Goal: Transaction & Acquisition: Book appointment/travel/reservation

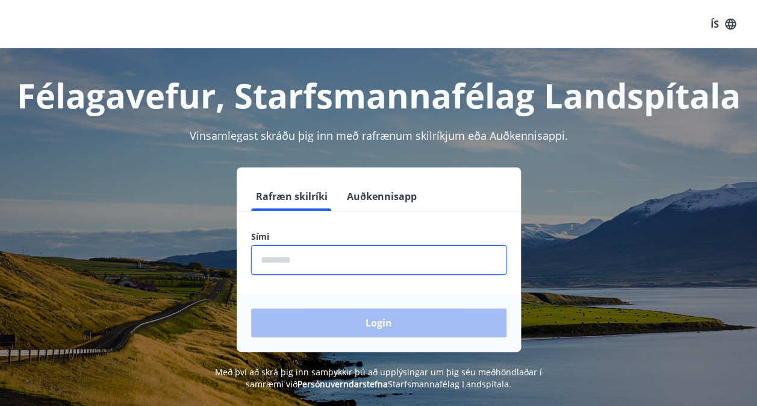
click at [277, 263] on input "phone" at bounding box center [378, 260] width 255 height 30
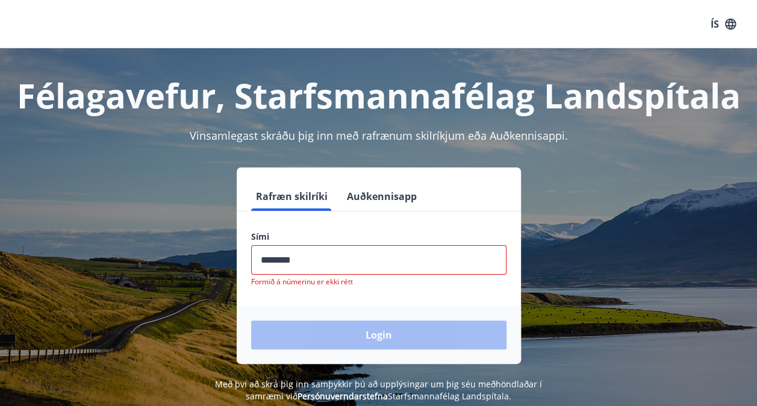
click at [319, 320] on div "Login" at bounding box center [379, 335] width 284 height 58
drag, startPoint x: 305, startPoint y: 263, endPoint x: 226, endPoint y: 269, distance: 79.1
click at [226, 269] on div "Rafræn skilríki Auðkennisapp Sími ​ Formið á númerinu er ekki rétt Login" at bounding box center [378, 265] width 728 height 196
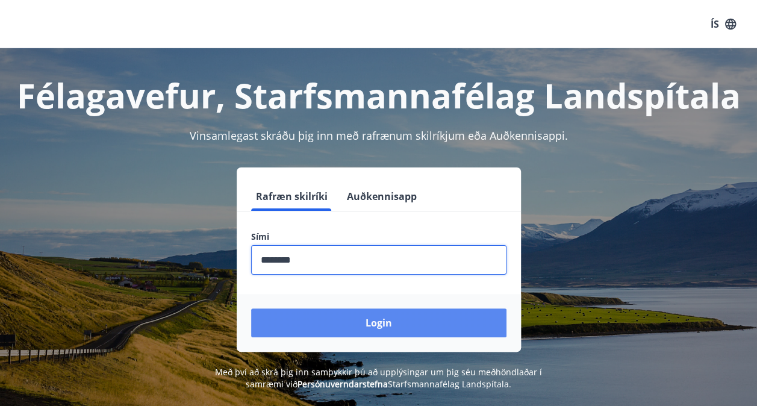
type input "********"
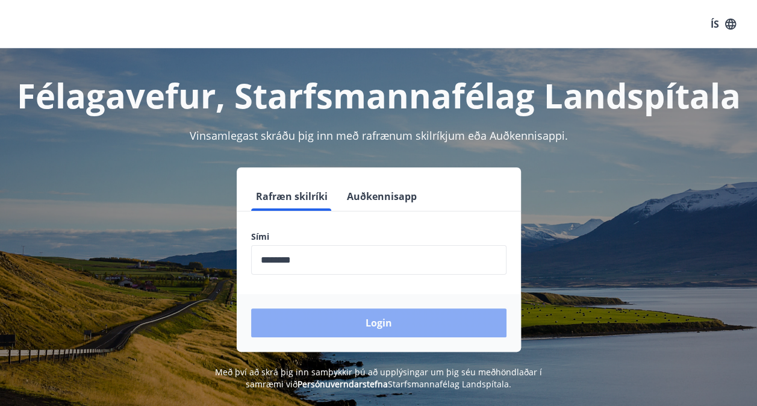
click at [317, 323] on button "Login" at bounding box center [378, 322] width 255 height 29
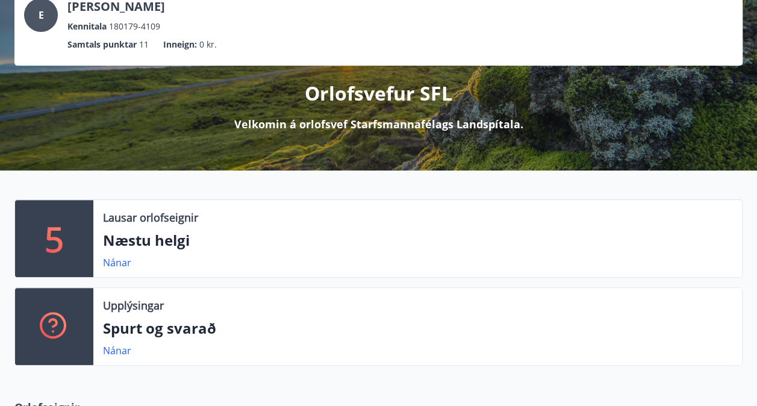
scroll to position [85, 0]
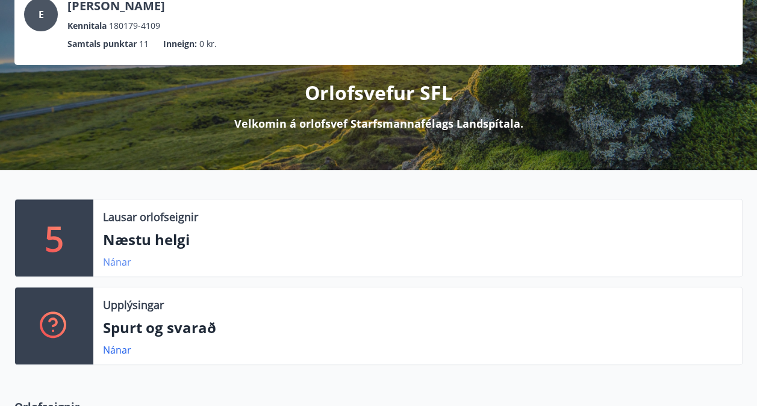
click at [114, 262] on link "Nánar" at bounding box center [117, 261] width 28 height 13
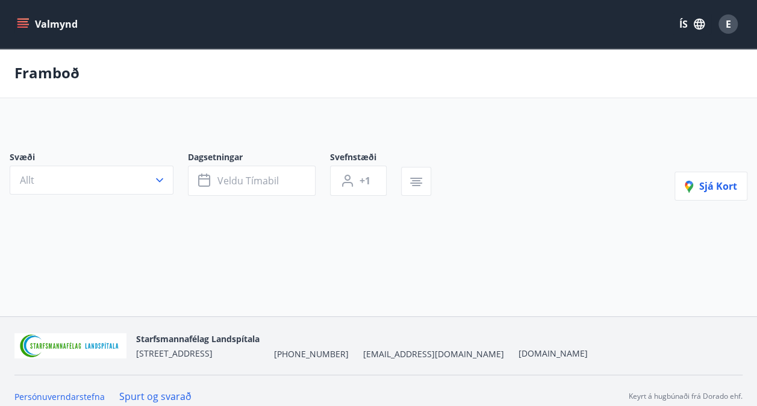
type input "*"
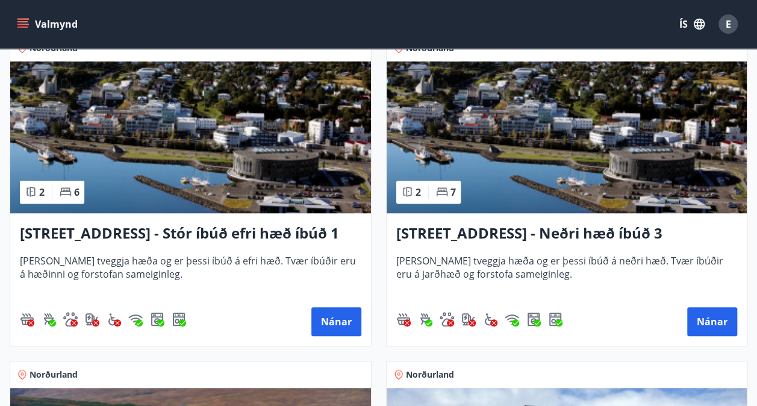
scroll to position [262, 0]
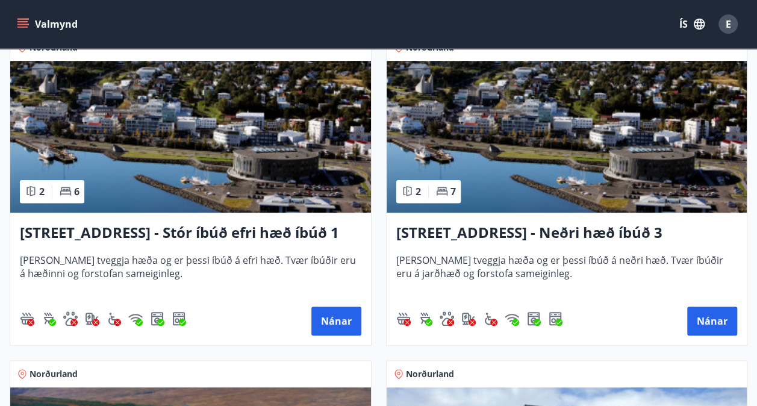
click at [242, 232] on h3 "[STREET_ADDRESS] - Stór íbúð efri hæð íbúð 1" at bounding box center [191, 233] width 342 height 22
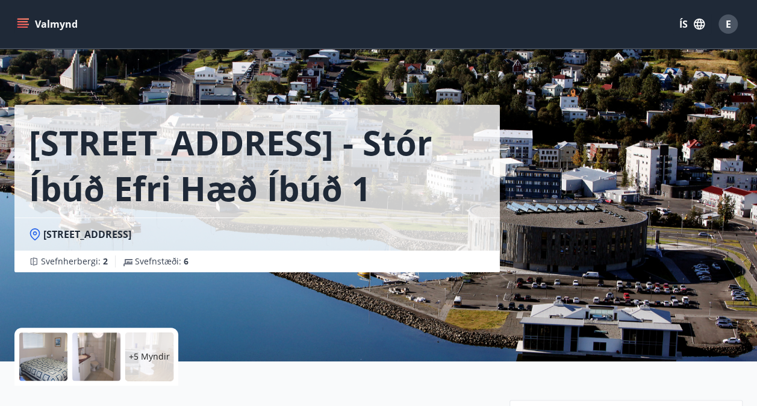
click at [554, 216] on div "Hrafnagilsstræti 23 - Stór íbúð efri hæð íbúð 1 Hrafnagilsstræti 23 Svefnherber…" at bounding box center [378, 180] width 728 height 361
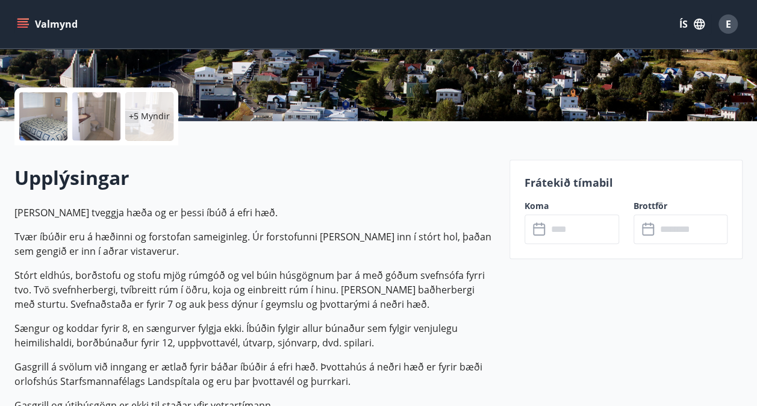
scroll to position [242, 0]
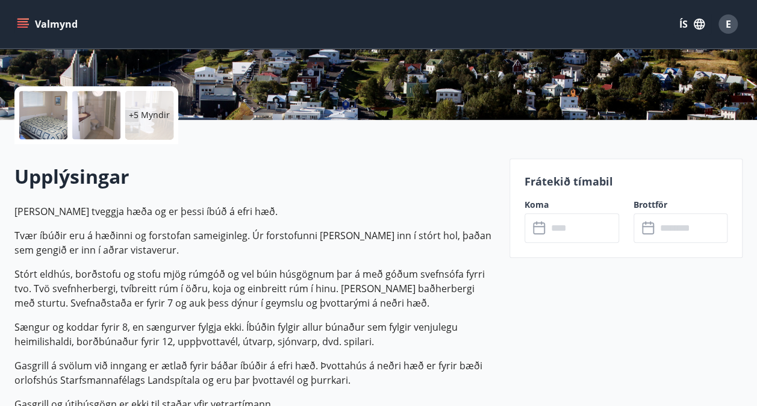
click at [540, 231] on icon at bounding box center [540, 228] width 14 height 14
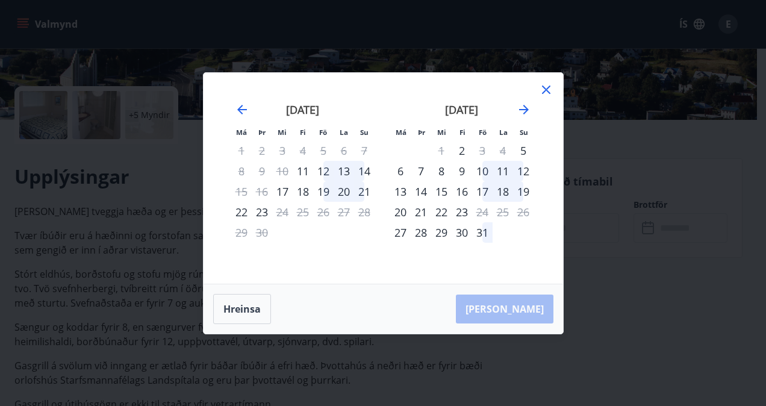
click at [325, 166] on div "12" at bounding box center [323, 171] width 20 height 20
click at [361, 172] on div "14" at bounding box center [364, 171] width 20 height 20
click at [325, 171] on div "12" at bounding box center [323, 171] width 20 height 20
click at [331, 172] on div "12" at bounding box center [323, 171] width 20 height 20
click at [537, 89] on div "október 2025 1 2 3 4 5 6 7 8 9 10 11 12 13 14 15 16 17 18 19 20 21 22 23 24 25 …" at bounding box center [461, 186] width 159 height 198
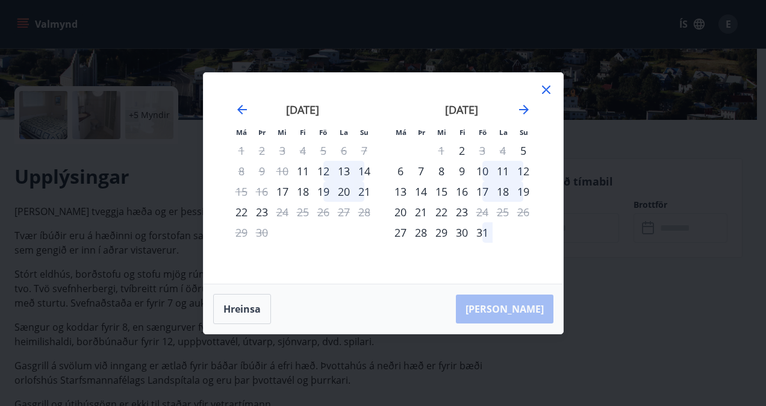
click at [546, 89] on icon at bounding box center [546, 90] width 8 height 8
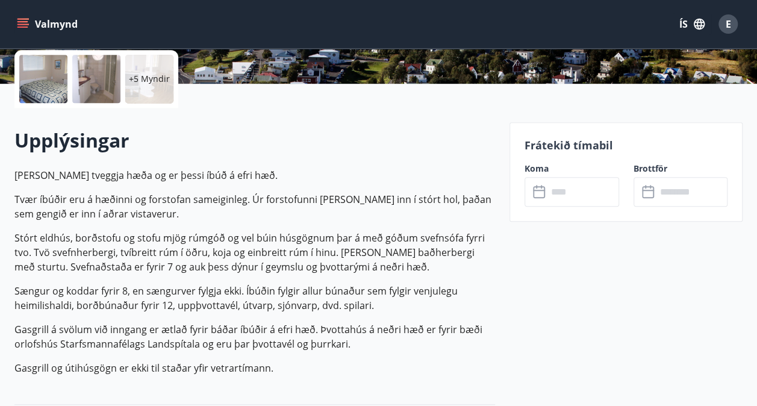
scroll to position [279, 0]
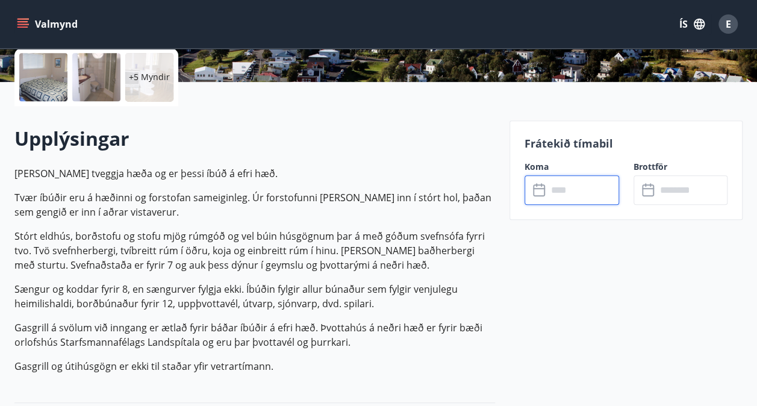
click at [572, 195] on input "text" at bounding box center [583, 190] width 72 height 30
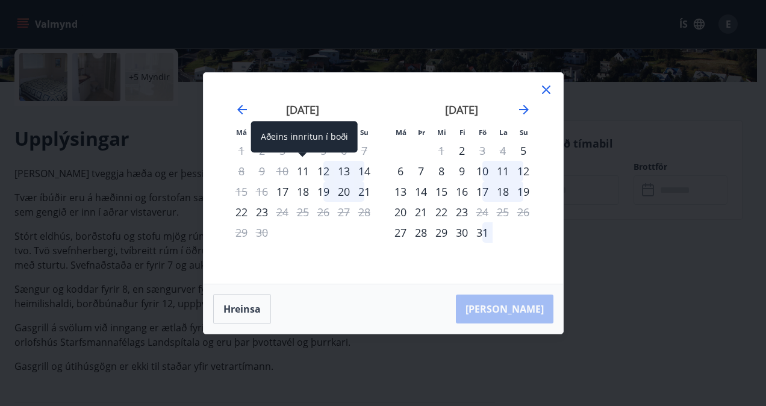
click at [305, 167] on div "11" at bounding box center [303, 171] width 20 height 20
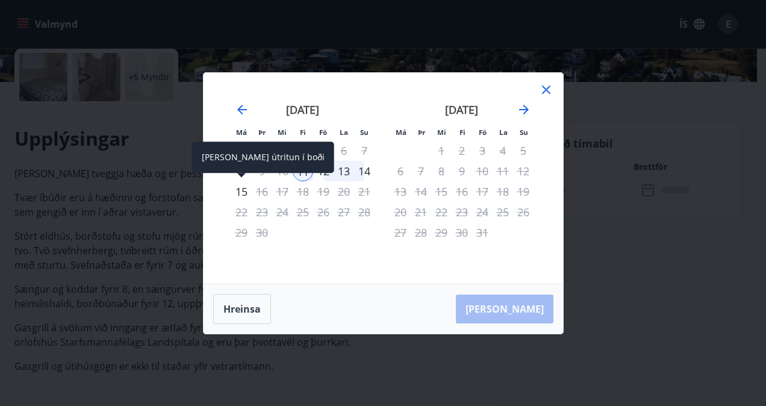
click at [241, 189] on div "15" at bounding box center [241, 191] width 20 height 20
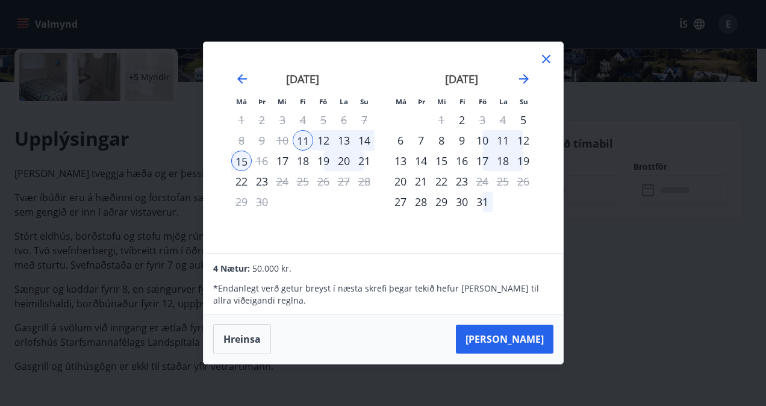
click at [320, 141] on div "12" at bounding box center [323, 140] width 20 height 20
click at [366, 139] on div "14" at bounding box center [364, 140] width 20 height 20
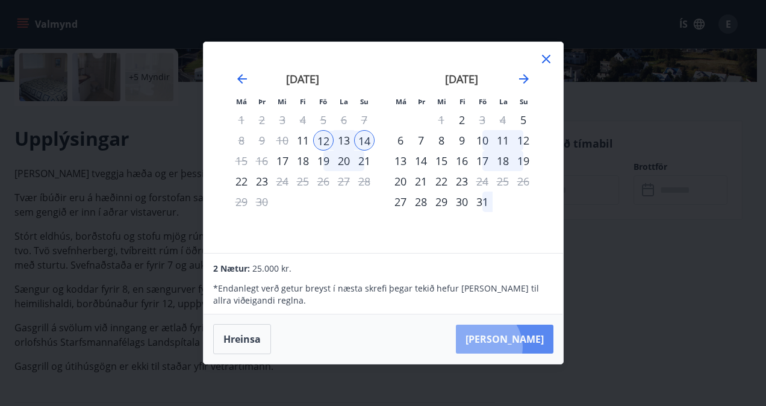
click at [518, 347] on button "[PERSON_NAME]" at bounding box center [505, 339] width 98 height 29
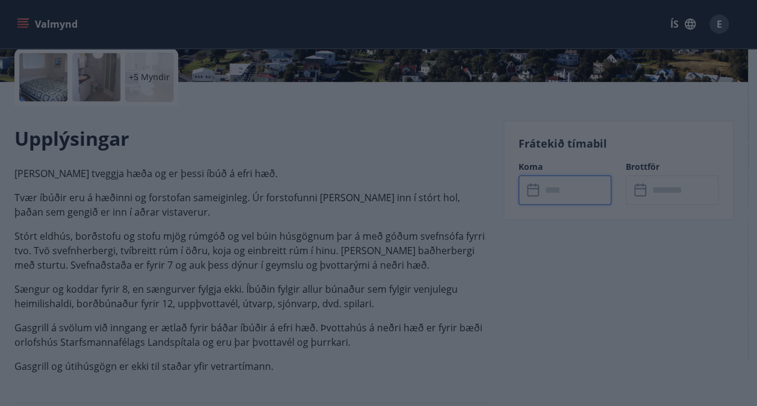
type input "******"
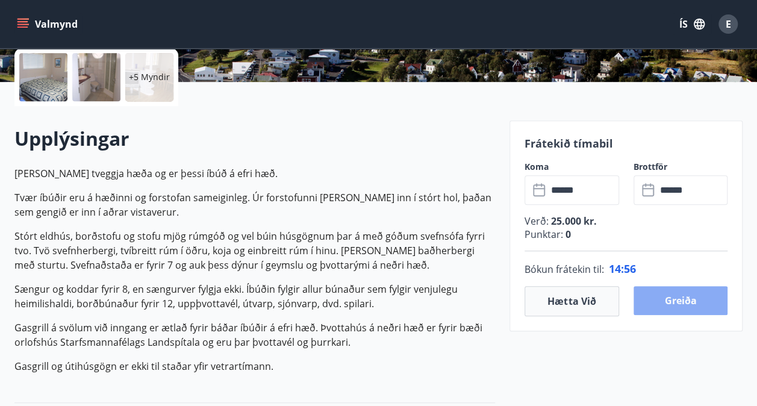
click at [692, 294] on button "Greiða" at bounding box center [681, 300] width 95 height 29
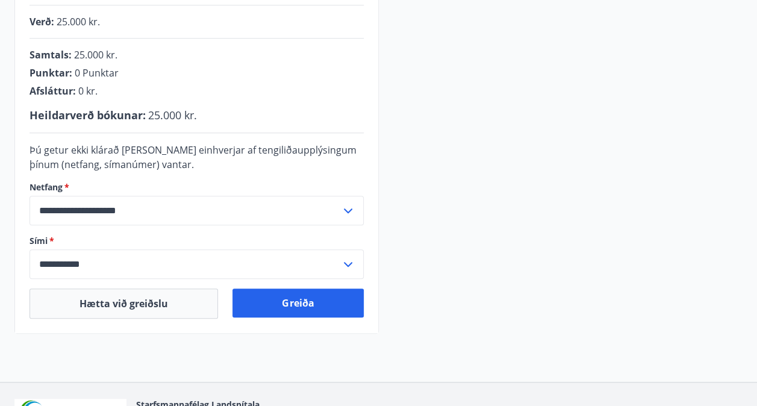
scroll to position [360, 0]
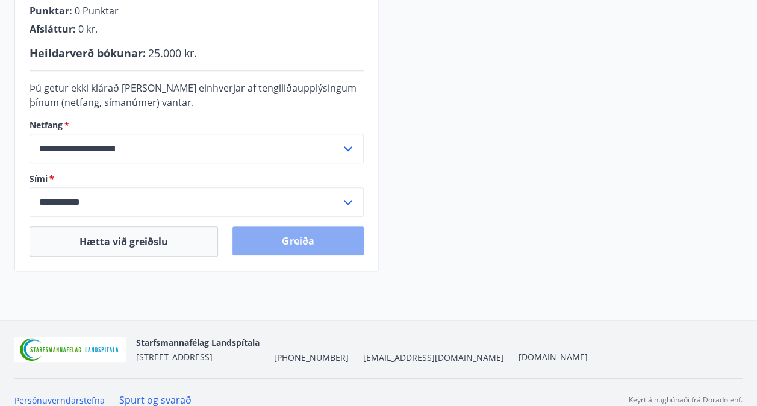
click at [323, 242] on button "Greiða" at bounding box center [297, 240] width 131 height 29
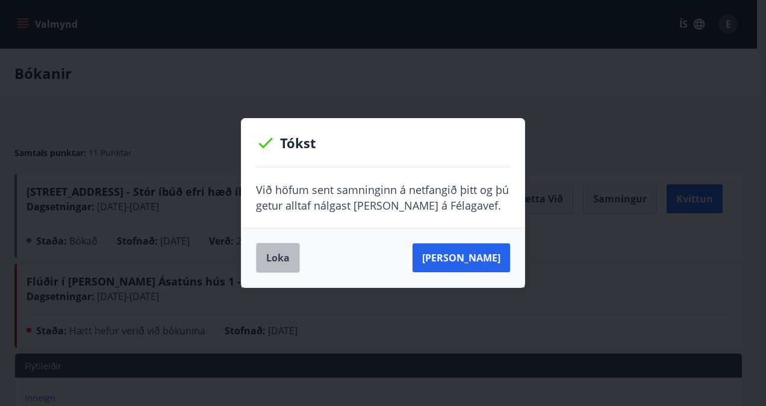
click at [273, 253] on button "Loka" at bounding box center [278, 258] width 44 height 30
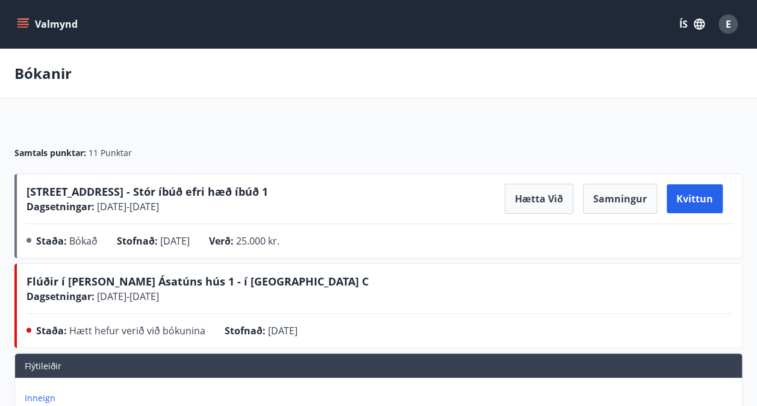
click at [24, 16] on button "Valmynd" at bounding box center [48, 24] width 68 height 22
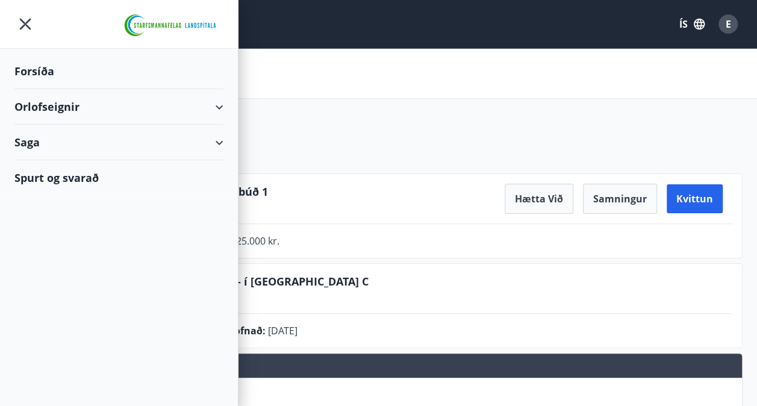
click at [212, 105] on div "Orlofseignir" at bounding box center [118, 107] width 209 height 36
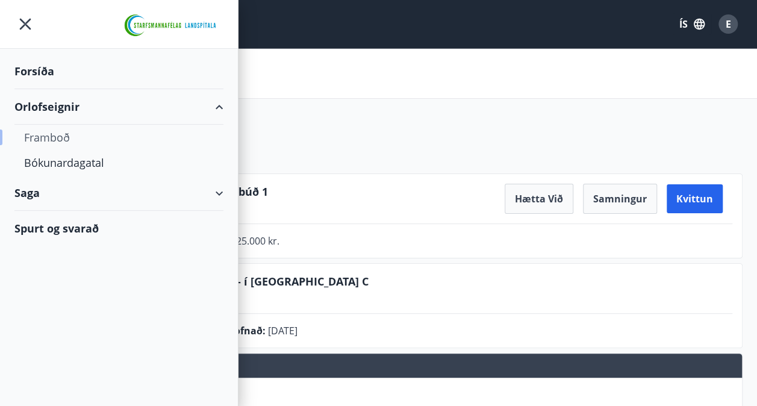
click at [54, 138] on div "Framboð" at bounding box center [119, 137] width 190 height 25
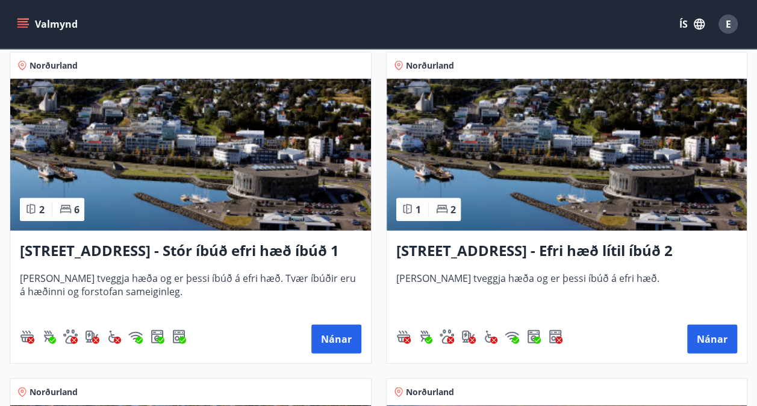
scroll to position [1523, 0]
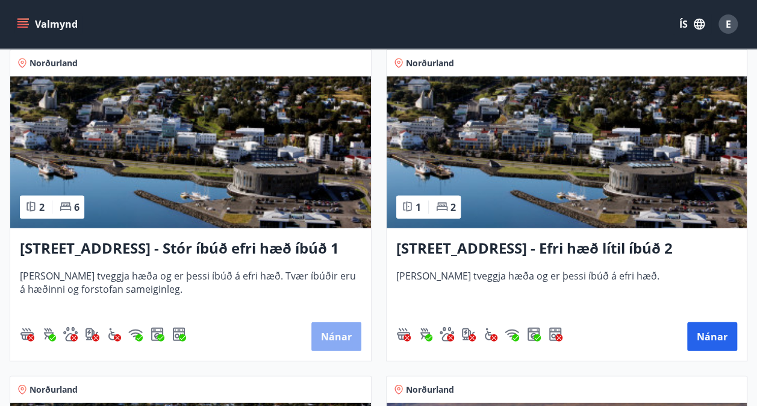
click at [346, 334] on button "Nánar" at bounding box center [336, 336] width 50 height 29
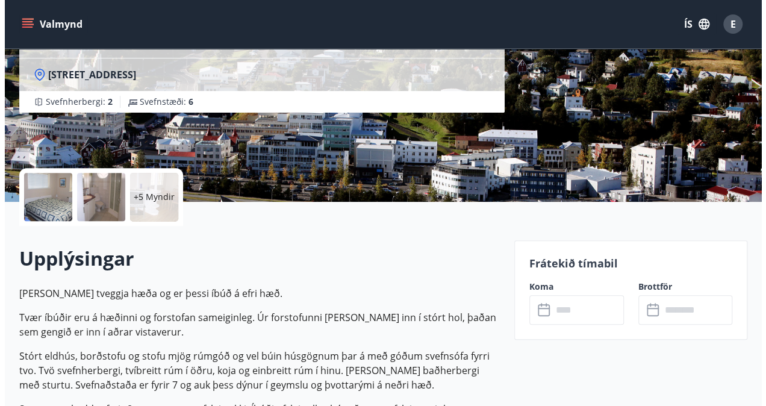
scroll to position [165, 0]
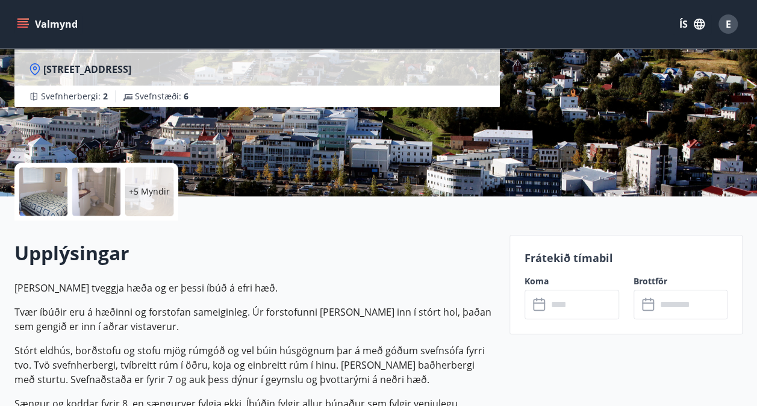
click at [52, 204] on div at bounding box center [43, 191] width 48 height 48
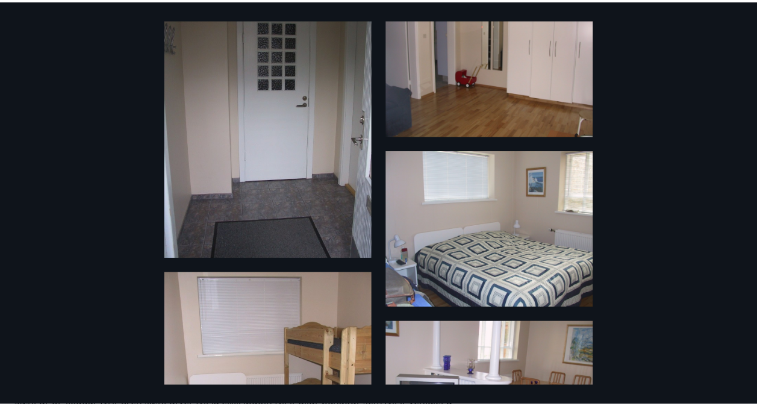
scroll to position [0, 0]
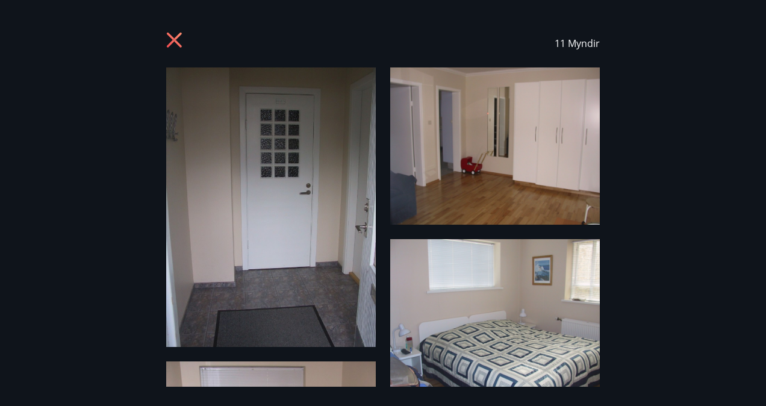
click at [172, 36] on icon at bounding box center [175, 41] width 19 height 19
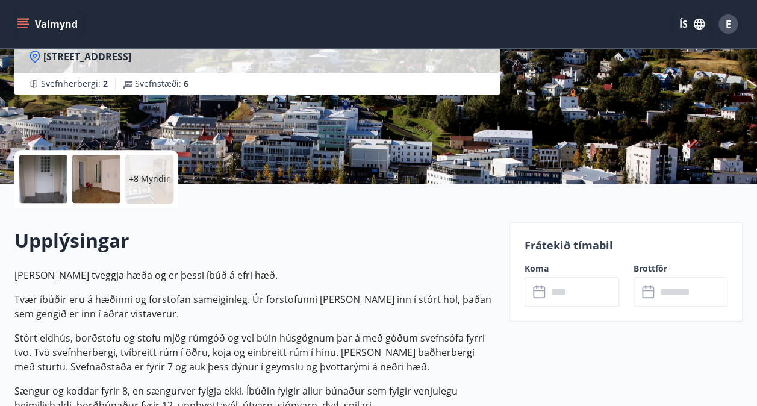
scroll to position [167, 0]
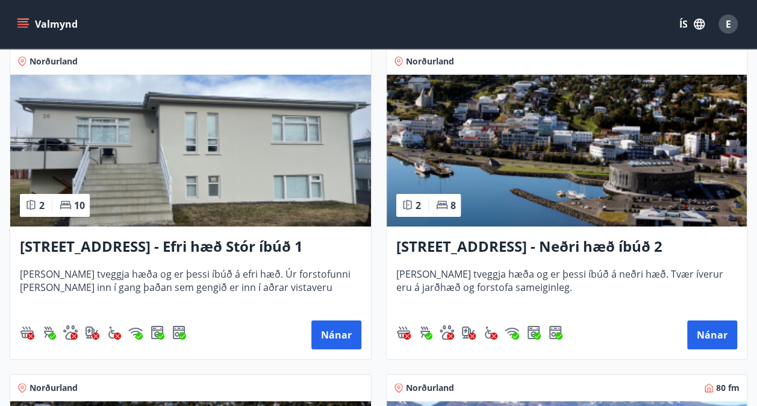
scroll to position [2178, 0]
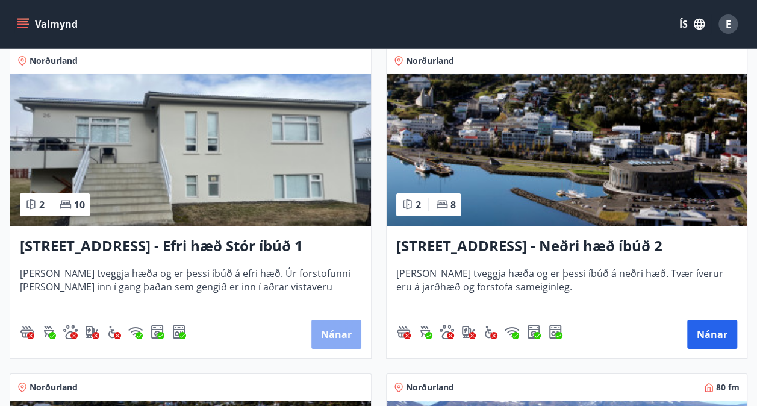
click at [335, 334] on button "Nánar" at bounding box center [336, 334] width 50 height 29
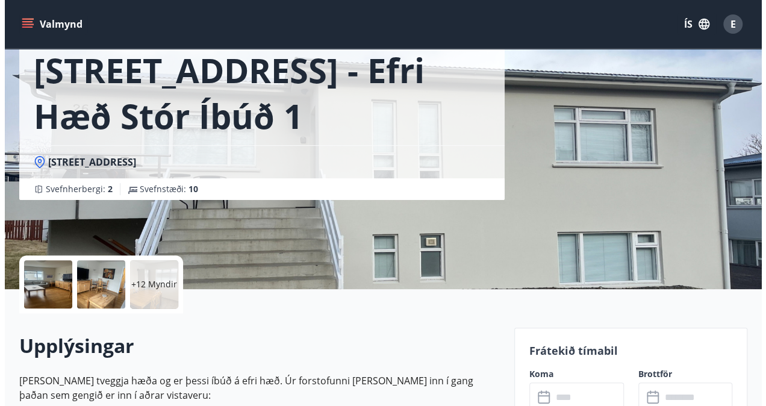
scroll to position [83, 0]
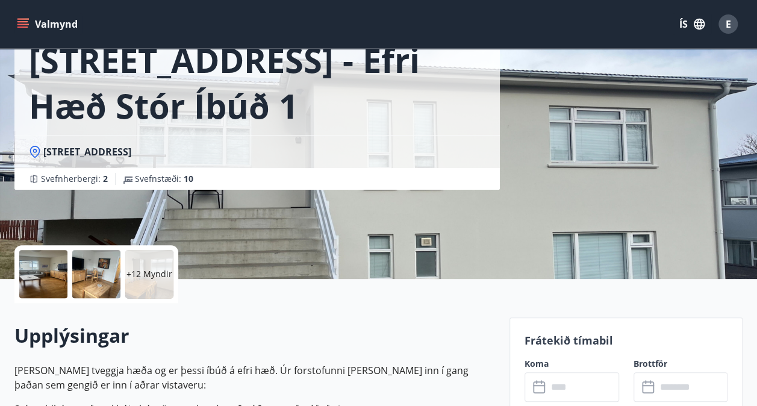
click at [40, 266] on div at bounding box center [43, 274] width 48 height 48
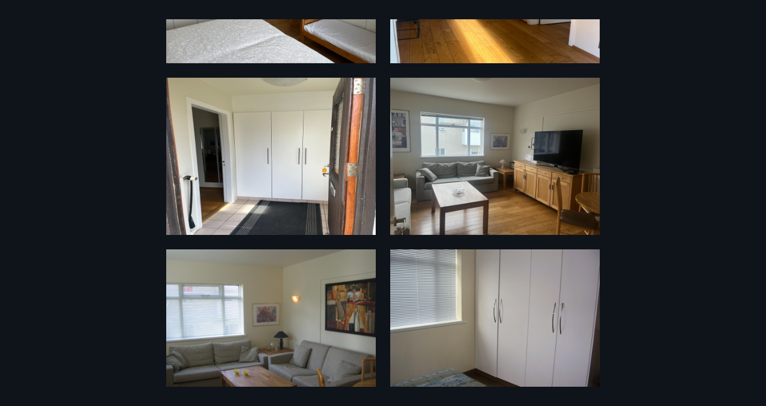
scroll to position [1215, 0]
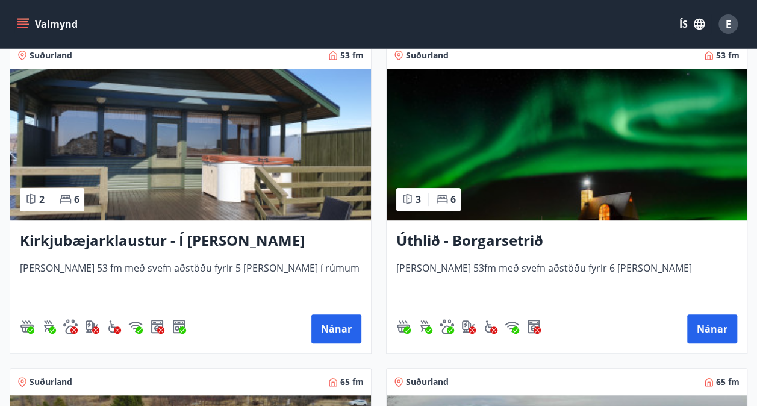
scroll to position [226, 0]
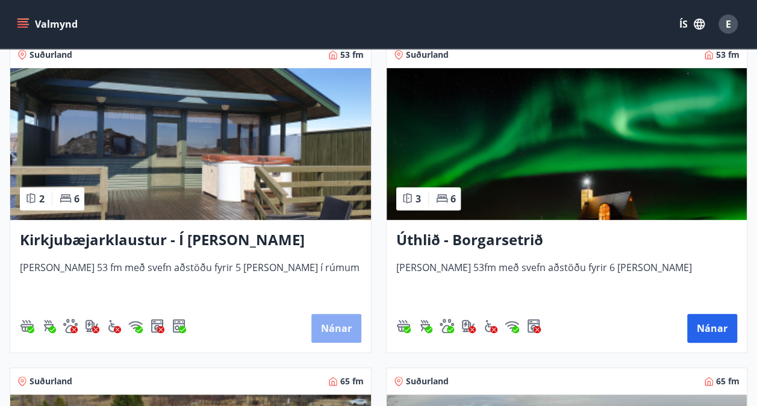
click at [332, 337] on button "Nánar" at bounding box center [336, 328] width 50 height 29
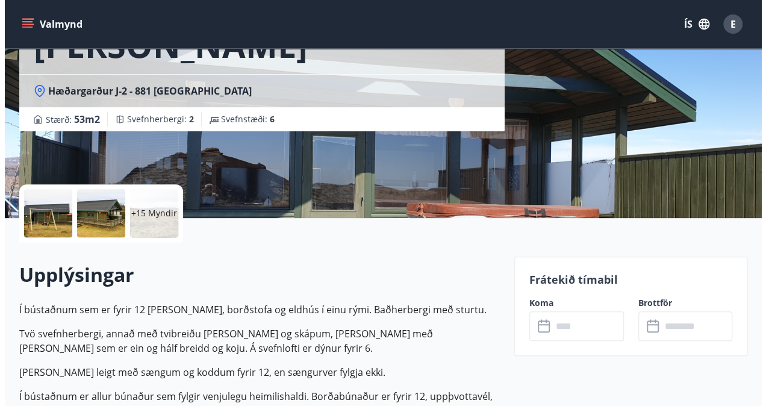
scroll to position [149, 0]
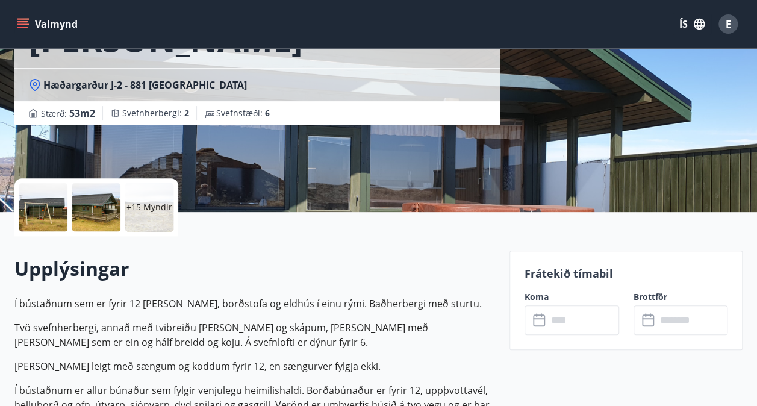
click at [50, 208] on div at bounding box center [43, 207] width 48 height 48
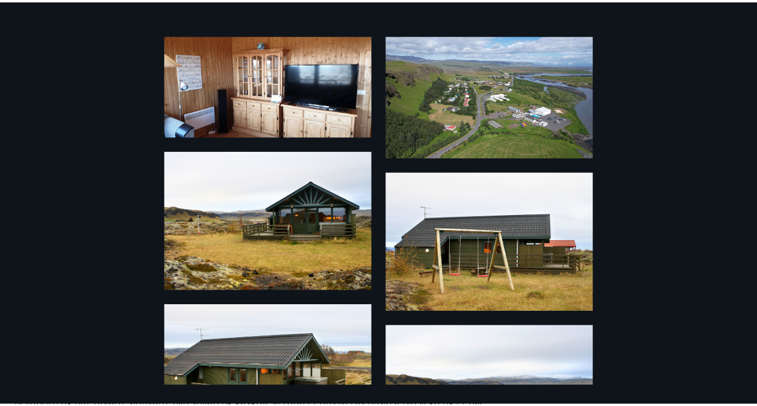
scroll to position [0, 0]
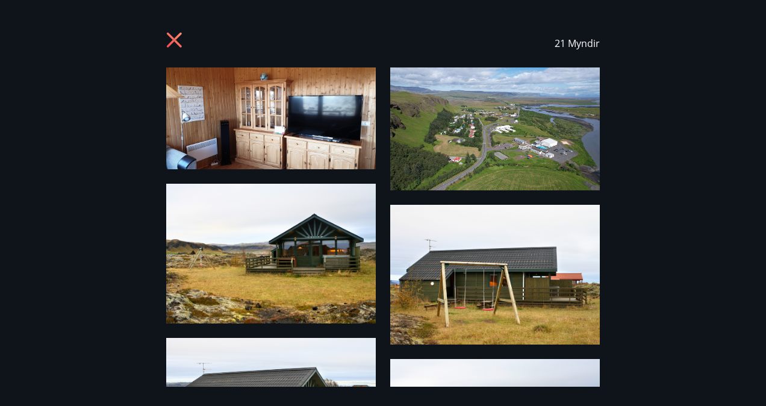
click at [182, 43] on icon at bounding box center [175, 41] width 19 height 19
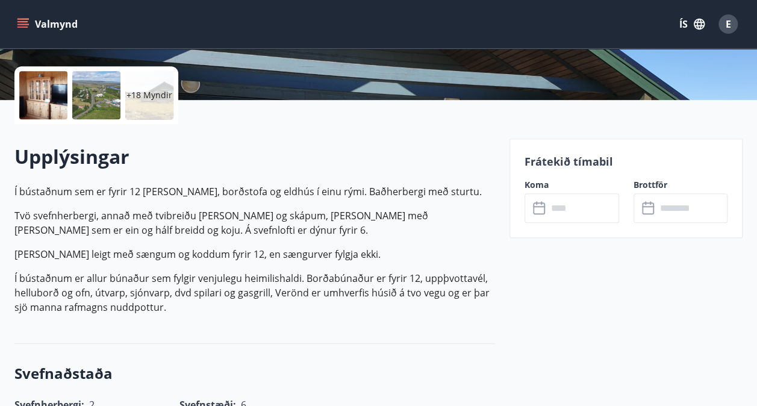
scroll to position [308, 0]
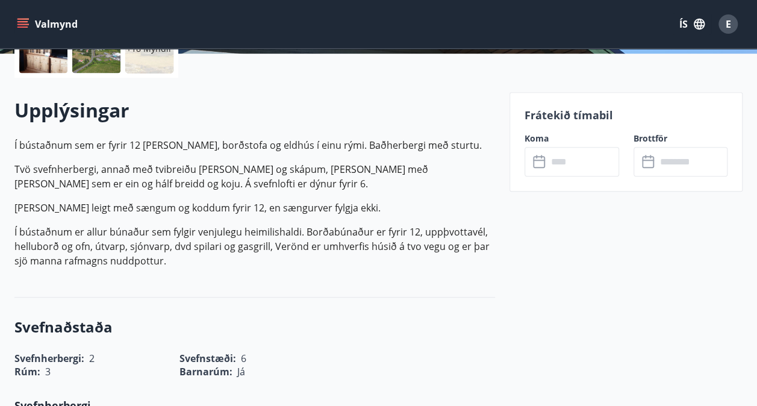
click at [543, 167] on icon at bounding box center [540, 162] width 14 height 14
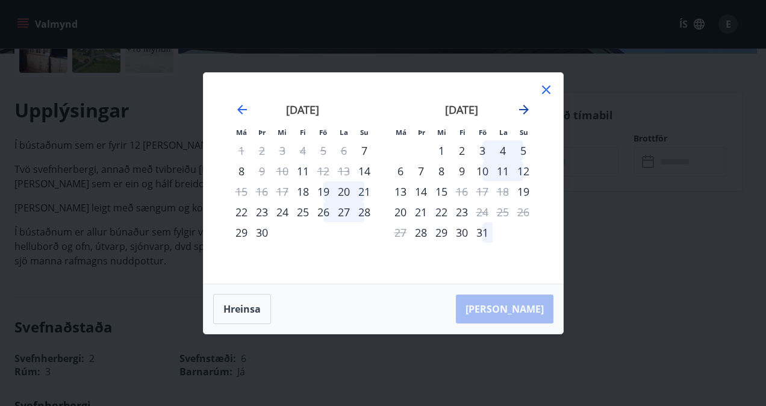
click at [525, 107] on icon "Move forward to switch to the next month." at bounding box center [524, 110] width 10 height 10
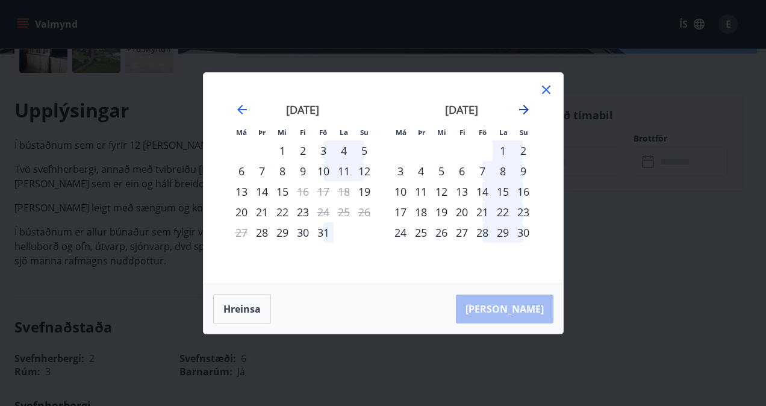
click at [525, 107] on icon "Move forward to switch to the next month." at bounding box center [524, 110] width 10 height 10
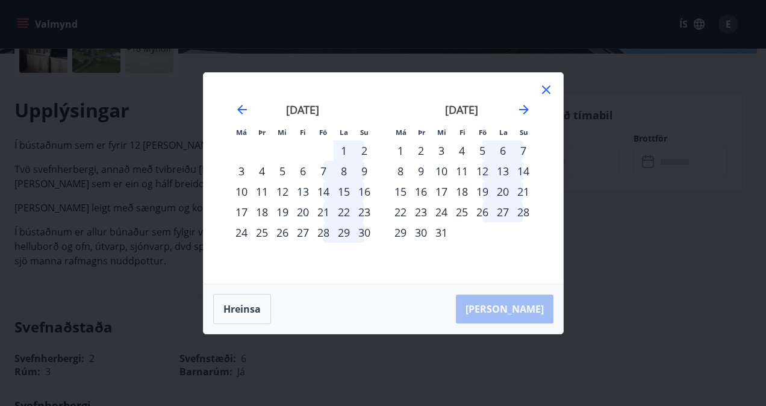
click at [544, 91] on icon at bounding box center [546, 90] width 8 height 8
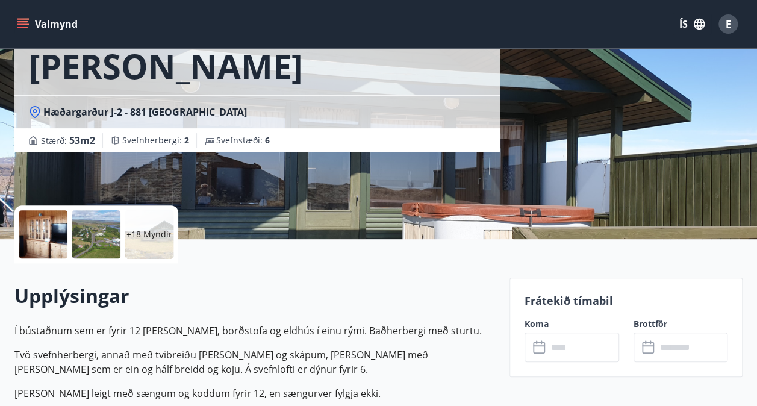
scroll to position [0, 0]
